Goal: Information Seeking & Learning: Learn about a topic

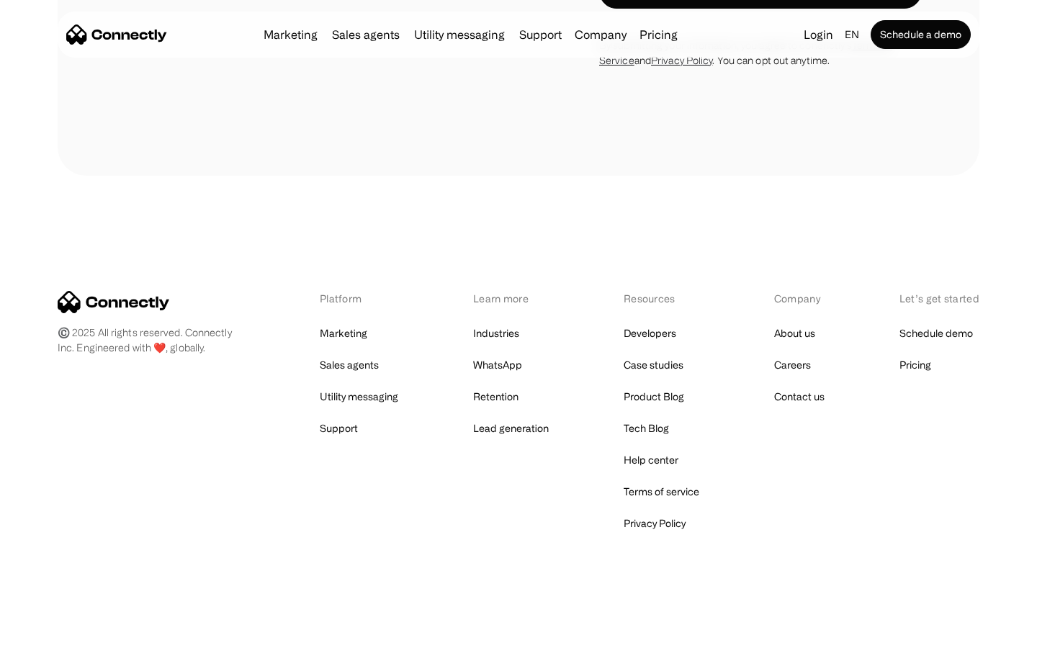
scroll to position [3793, 0]
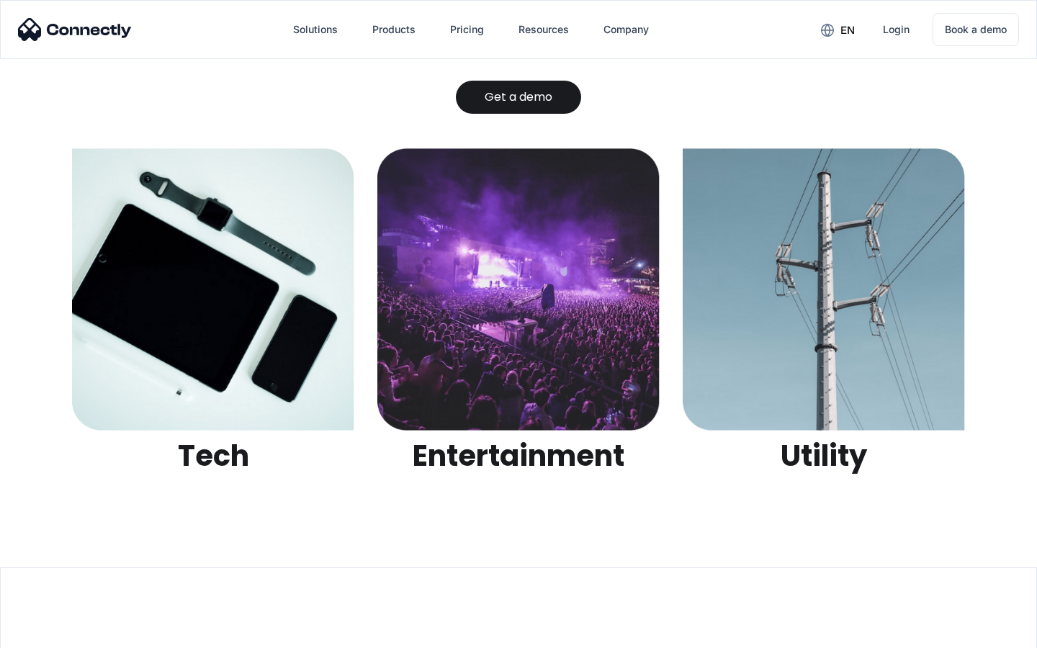
scroll to position [4541, 0]
